Goal: Find contact information: Find contact information

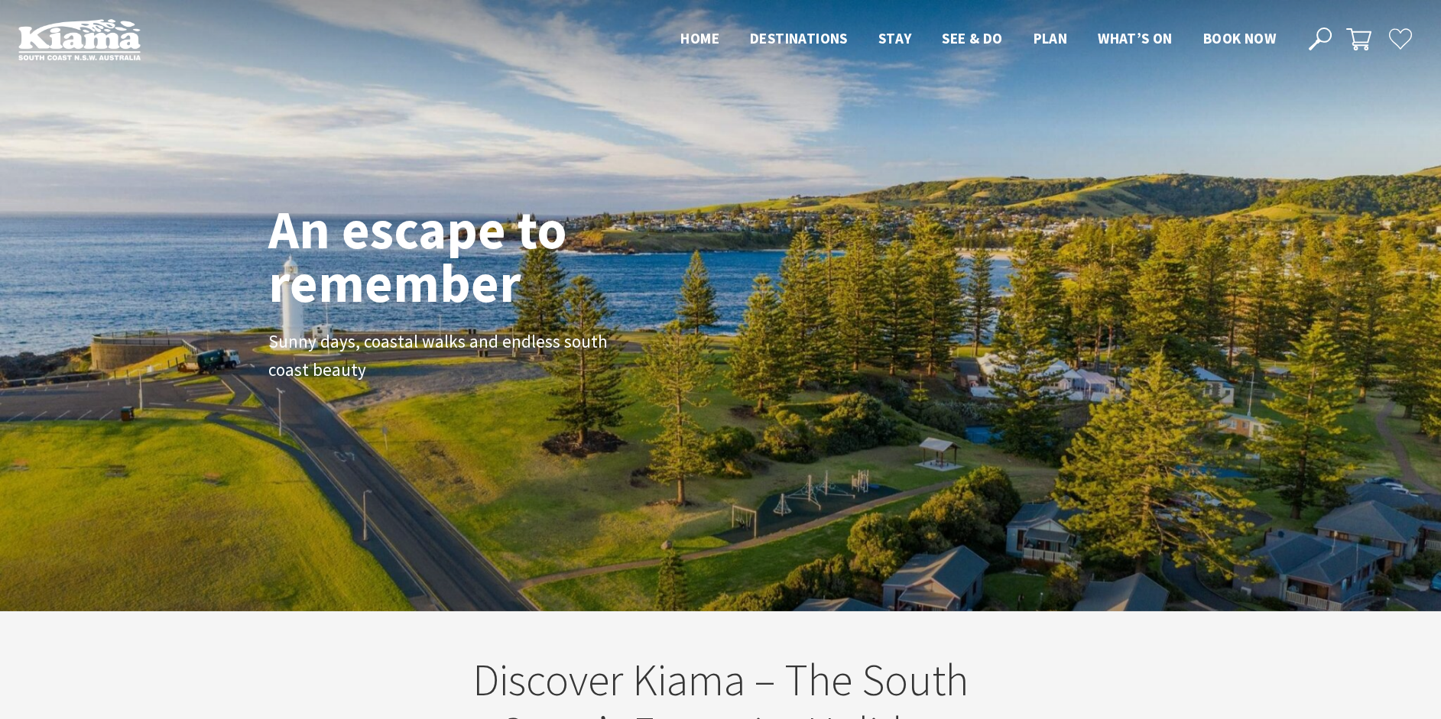
scroll to position [264, 1453]
